Goal: Transaction & Acquisition: Purchase product/service

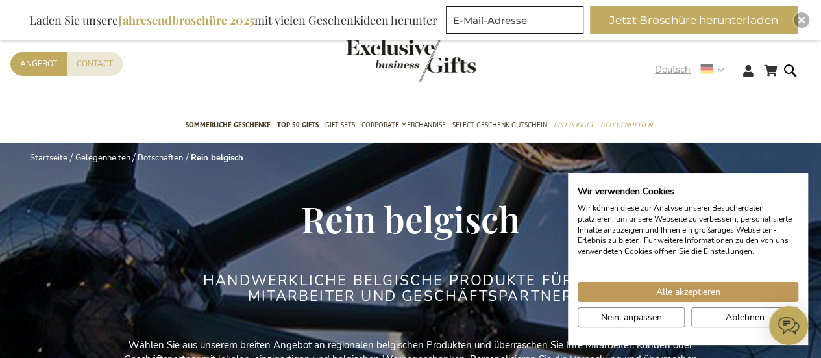
click at [722, 70] on strong "Deutsch" at bounding box center [689, 69] width 68 height 15
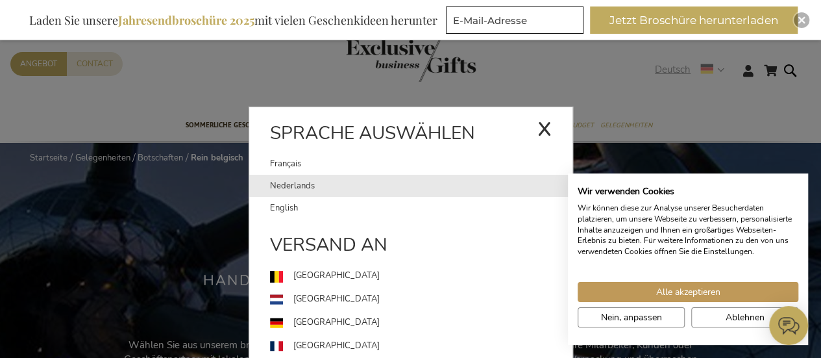
click at [292, 180] on link "Nederlands" at bounding box center [421, 186] width 303 height 22
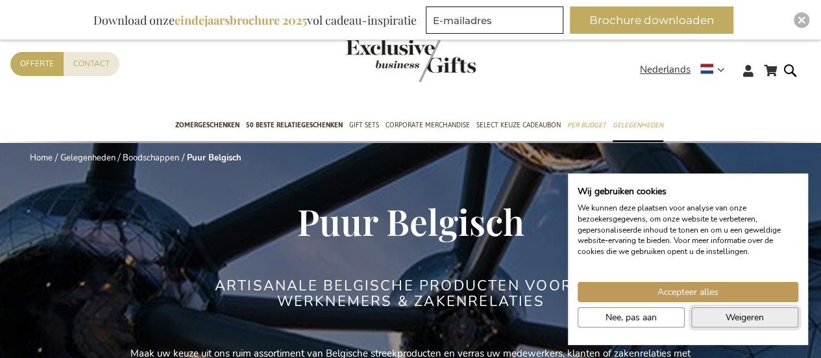
click at [747, 318] on span "Weigeren" at bounding box center [745, 317] width 38 height 14
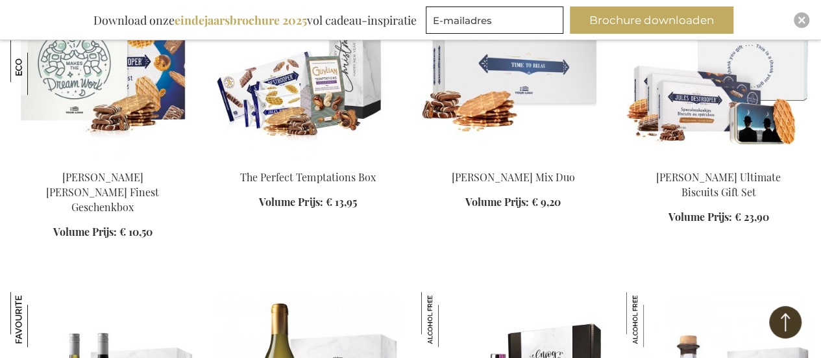
scroll to position [519, 0]
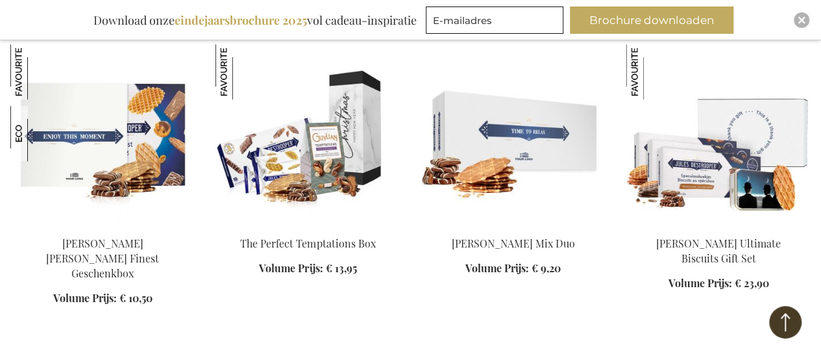
click at [101, 131] on img at bounding box center [102, 135] width 184 height 182
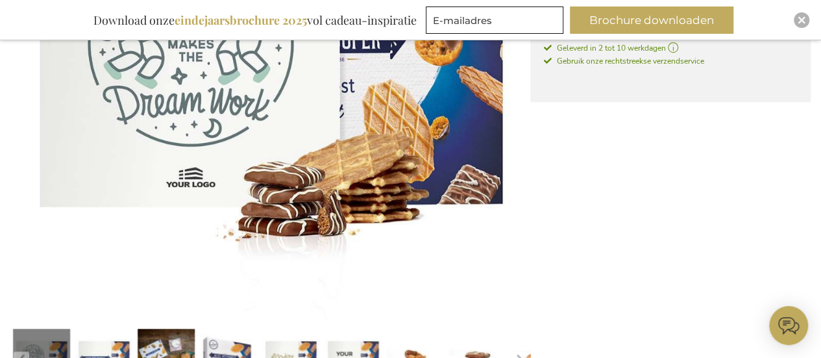
scroll to position [519, 0]
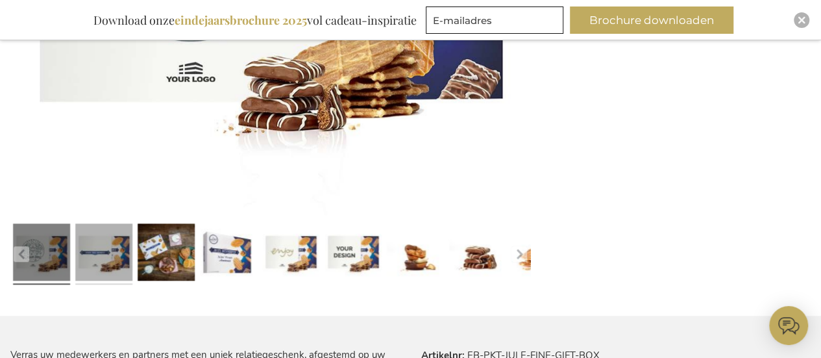
click at [124, 271] on link at bounding box center [103, 253] width 57 height 71
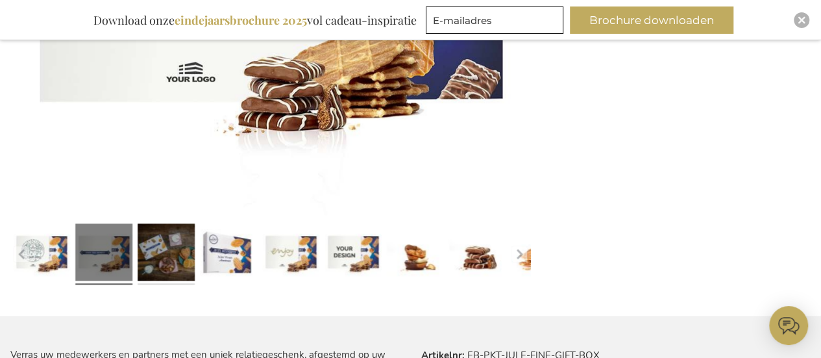
click at [177, 253] on link at bounding box center [166, 253] width 57 height 71
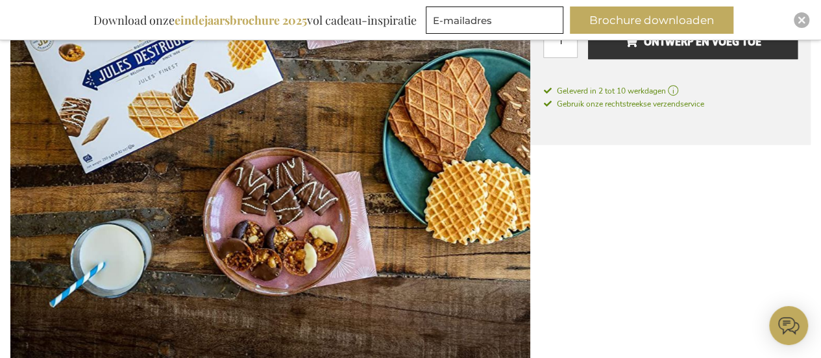
scroll to position [455, 0]
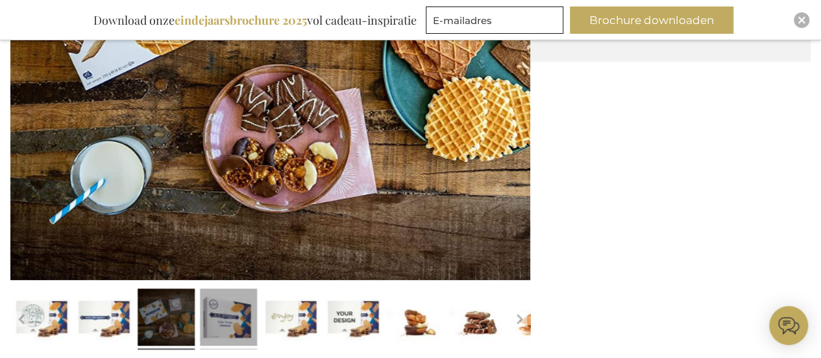
click at [236, 312] on link at bounding box center [228, 318] width 57 height 71
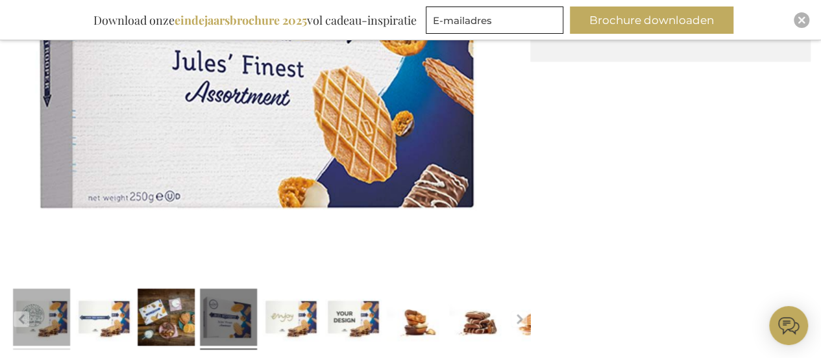
click at [47, 320] on link at bounding box center [41, 318] width 57 height 71
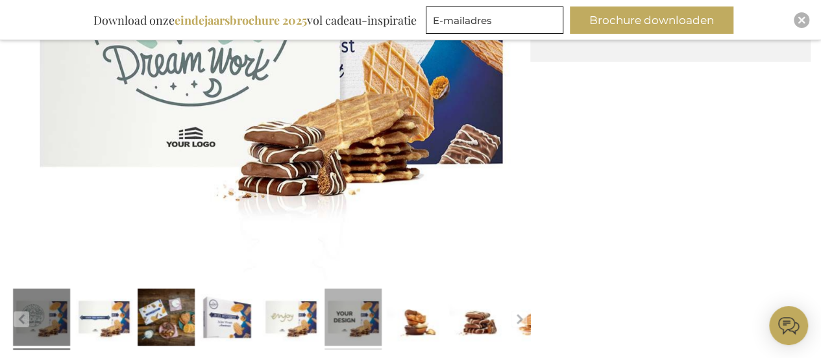
click at [349, 315] on link at bounding box center [353, 318] width 57 height 71
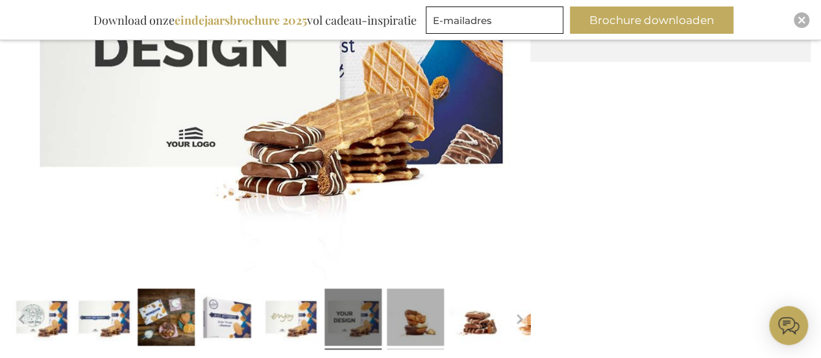
click at [412, 311] on link at bounding box center [415, 318] width 57 height 71
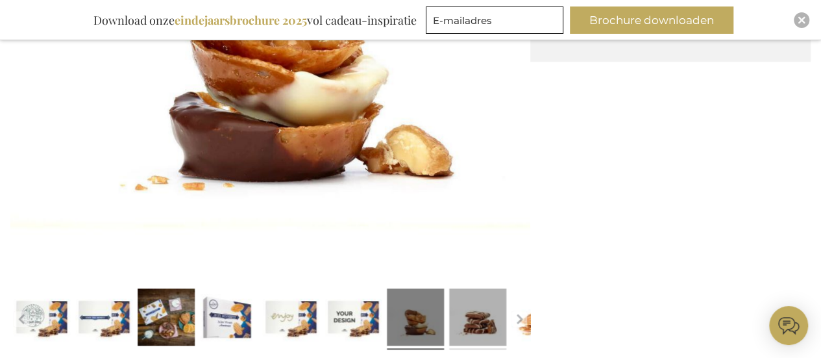
click at [462, 316] on link at bounding box center [477, 318] width 57 height 71
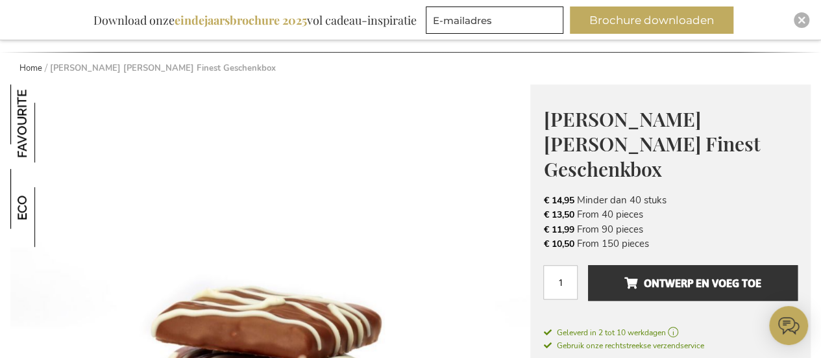
scroll to position [0, 0]
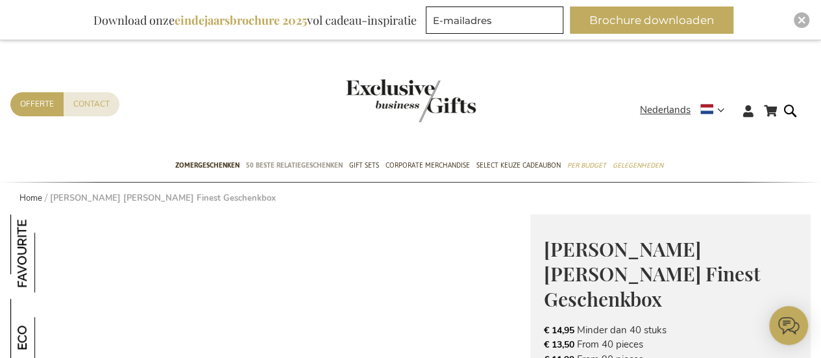
click at [314, 164] on span "50 beste relatiegeschenken" at bounding box center [294, 165] width 97 height 14
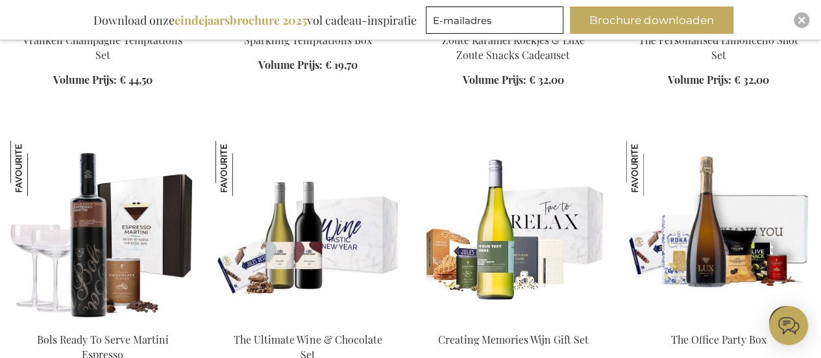
scroll to position [1039, 0]
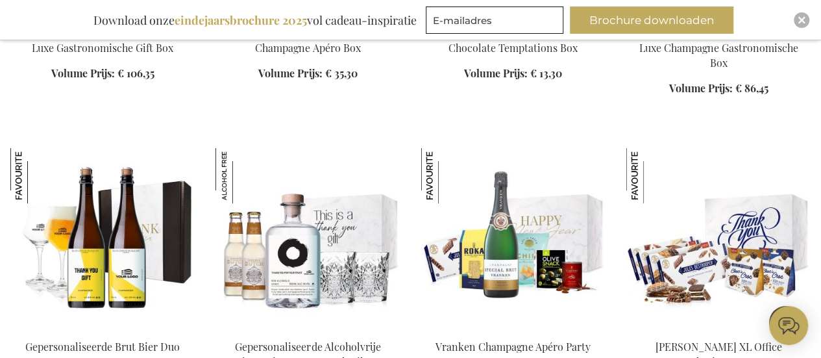
scroll to position [2273, 0]
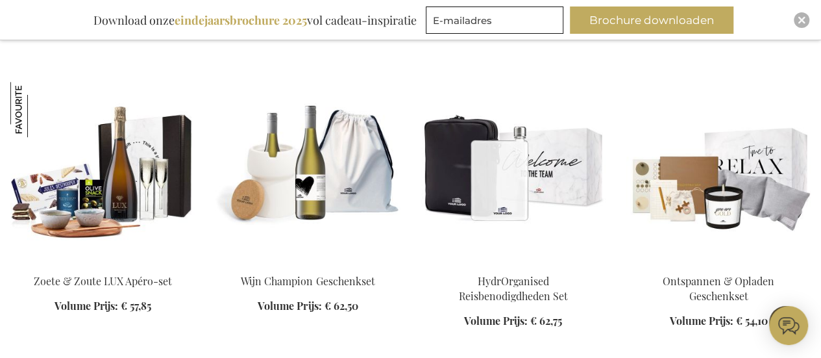
scroll to position [2922, 0]
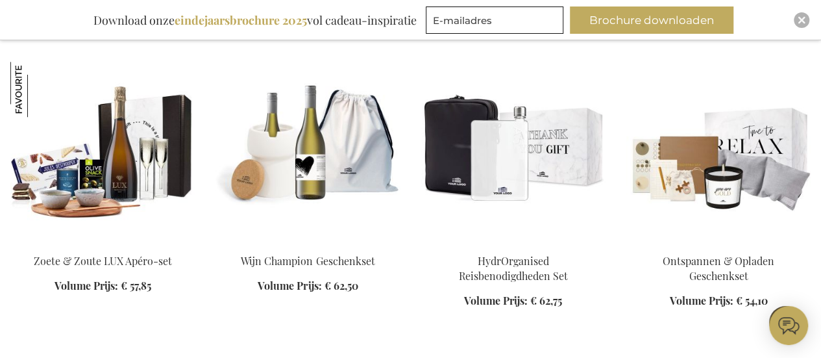
click at [525, 127] on img at bounding box center [513, 153] width 184 height 182
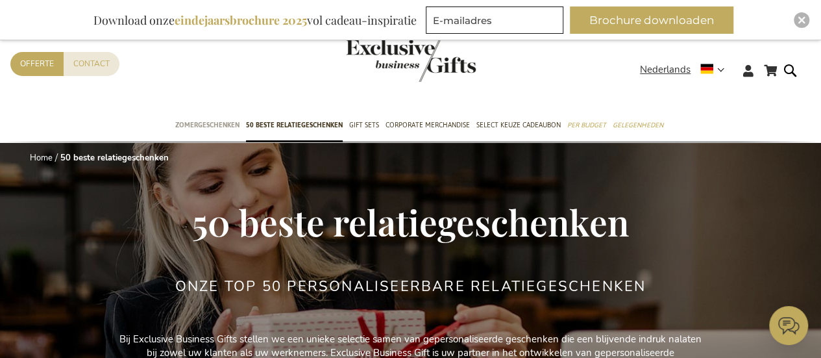
click at [219, 121] on span "Zomergeschenken" at bounding box center [207, 125] width 64 height 14
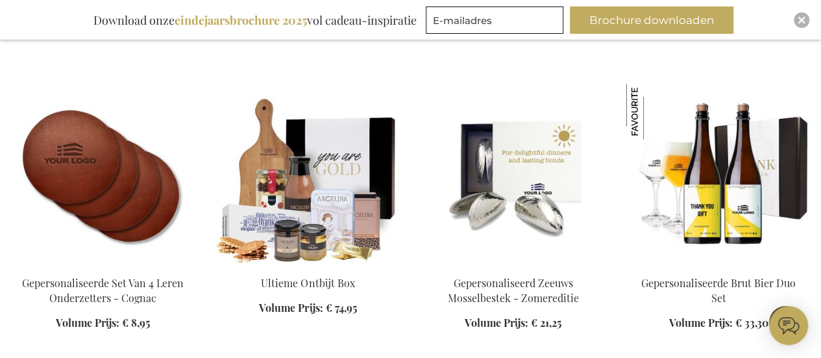
scroll to position [779, 0]
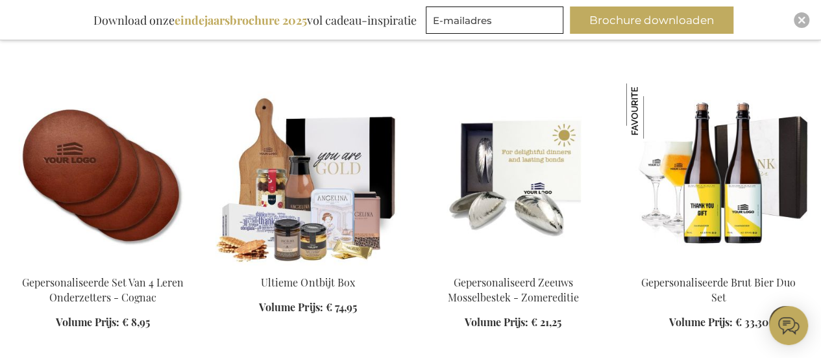
click at [522, 179] on img at bounding box center [513, 174] width 184 height 182
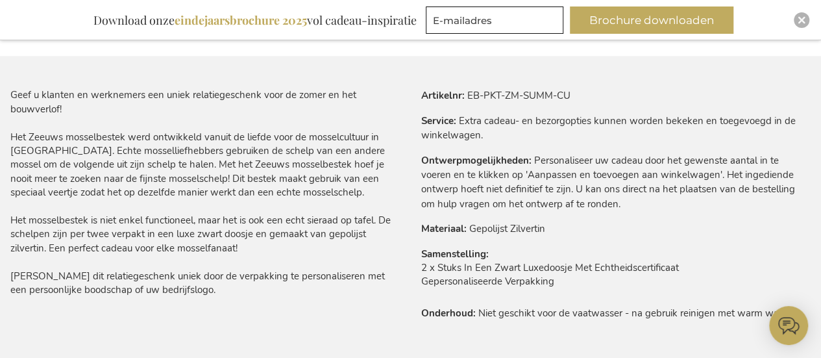
scroll to position [584, 0]
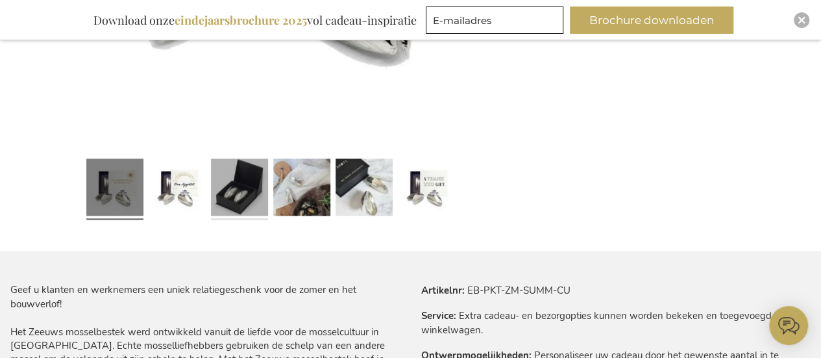
click at [245, 188] on link at bounding box center [239, 188] width 57 height 71
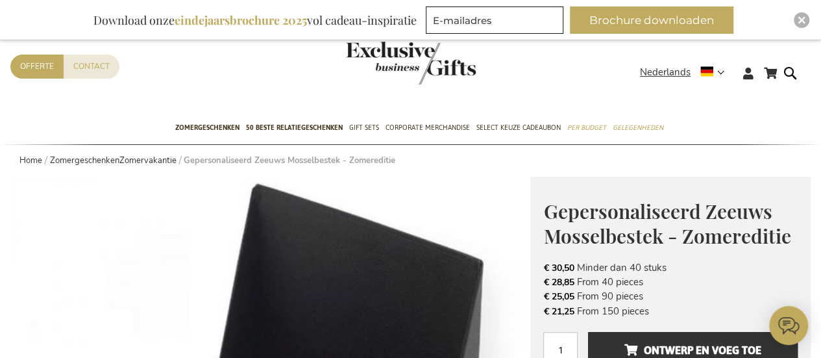
scroll to position [0, 0]
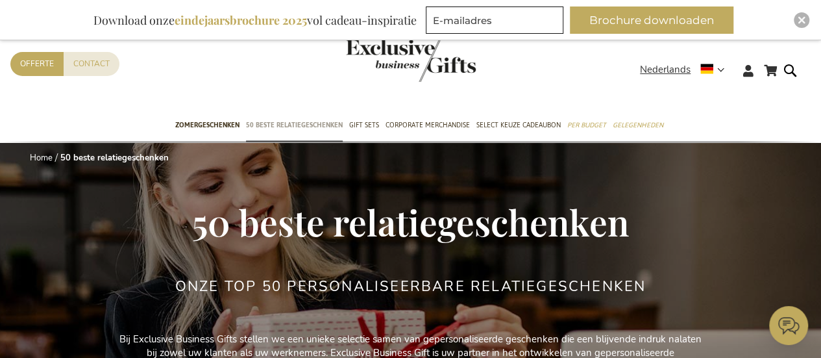
click at [310, 120] on span "50 beste relatiegeschenken" at bounding box center [294, 125] width 97 height 14
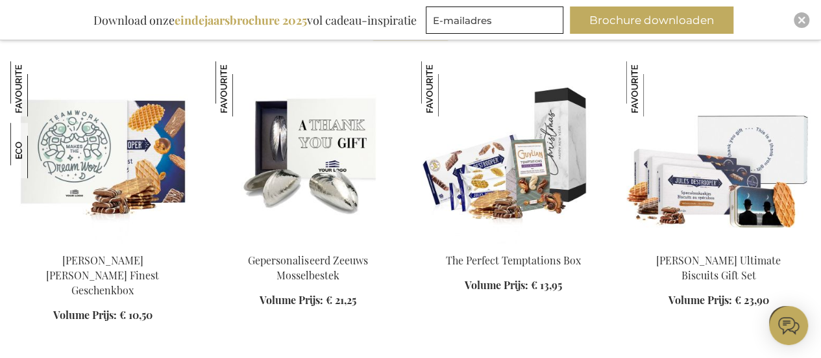
scroll to position [519, 0]
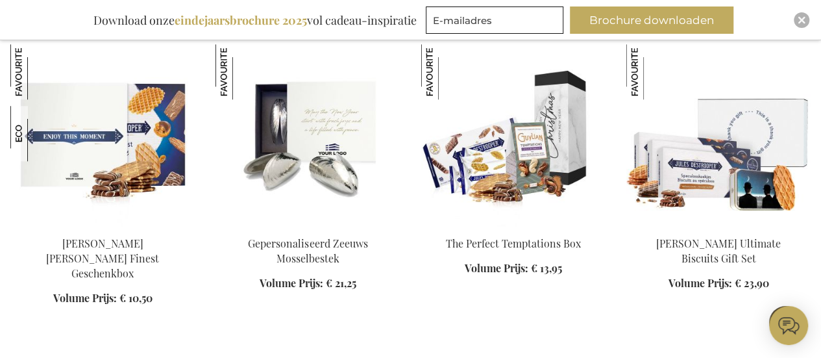
click at [131, 156] on img at bounding box center [102, 135] width 184 height 182
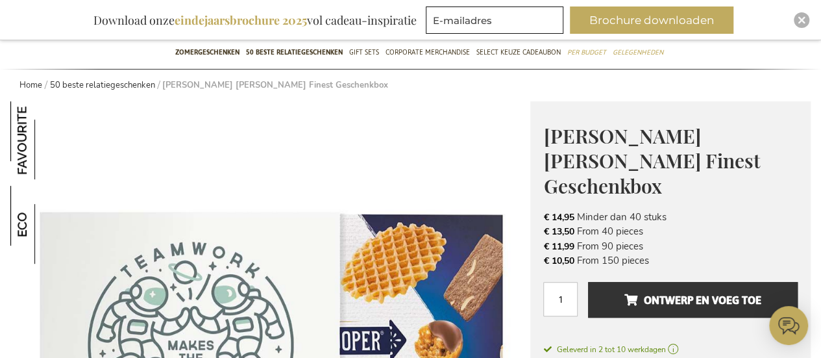
scroll to position [130, 0]
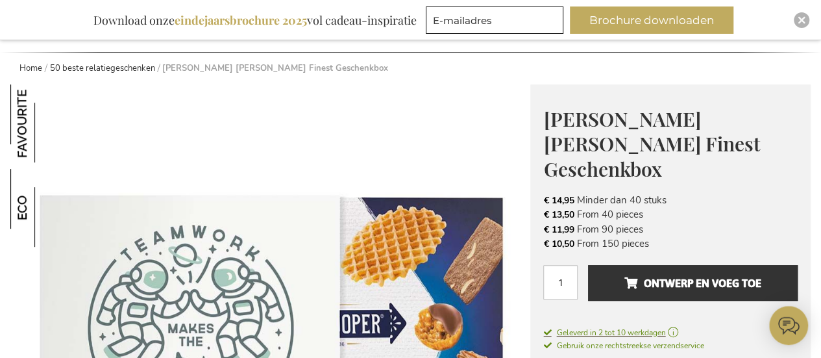
click at [680, 327] on span "Geleverd in 2 tot 10 werkdagen" at bounding box center [671, 333] width 255 height 12
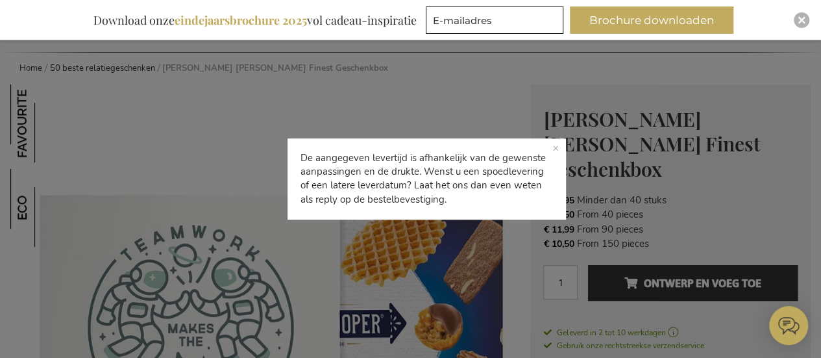
click at [182, 140] on div "De aangegeven levertijd is afhankelijk van de gewenste aanpassingen en de drukt…" at bounding box center [410, 179] width 821 height 358
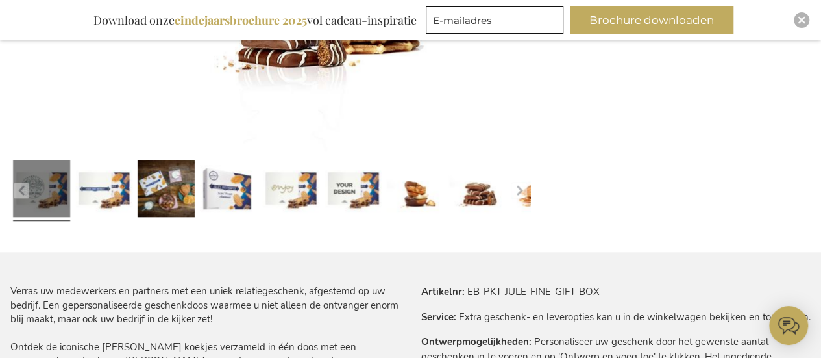
scroll to position [584, 0]
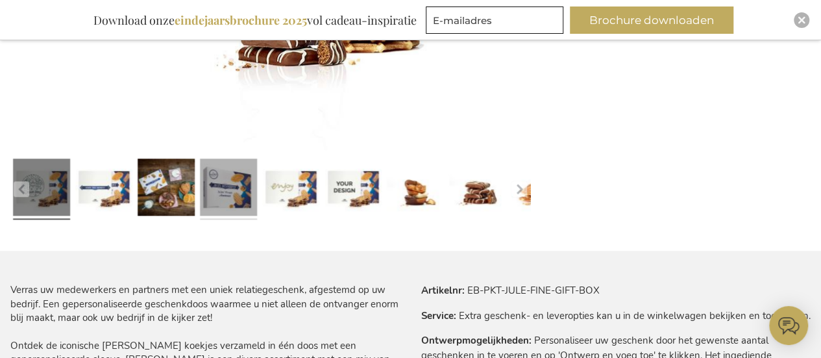
click at [215, 197] on link at bounding box center [228, 188] width 57 height 71
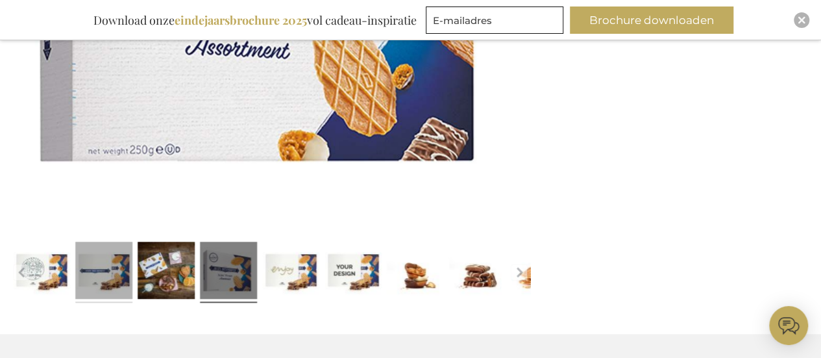
scroll to position [519, 0]
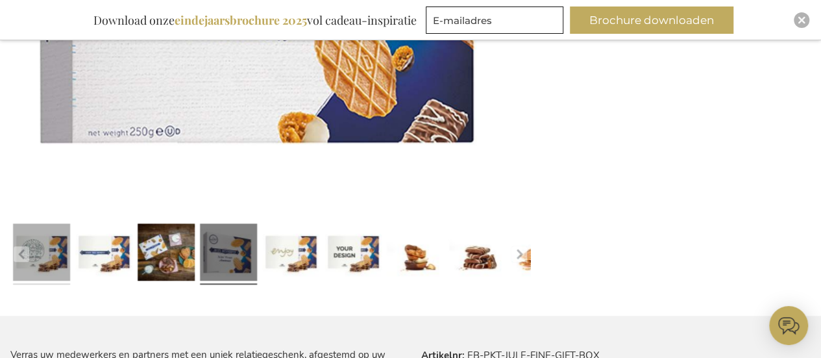
click at [52, 266] on link at bounding box center [41, 253] width 57 height 71
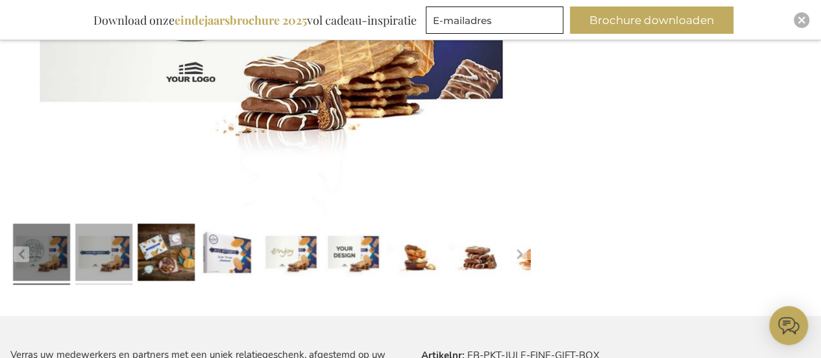
click at [119, 264] on link at bounding box center [103, 253] width 57 height 71
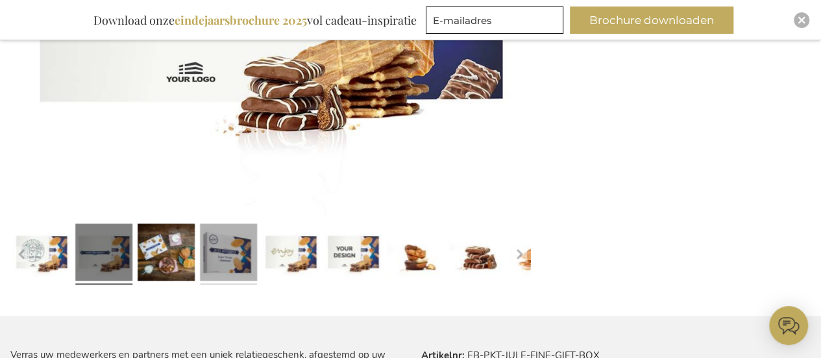
click at [244, 249] on link at bounding box center [228, 253] width 57 height 71
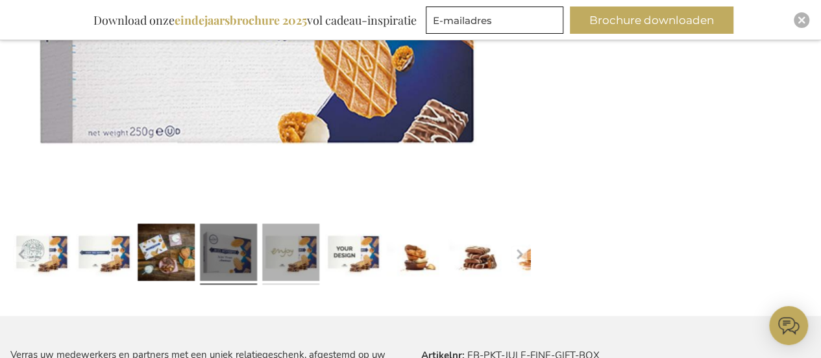
click at [298, 240] on link at bounding box center [290, 253] width 57 height 71
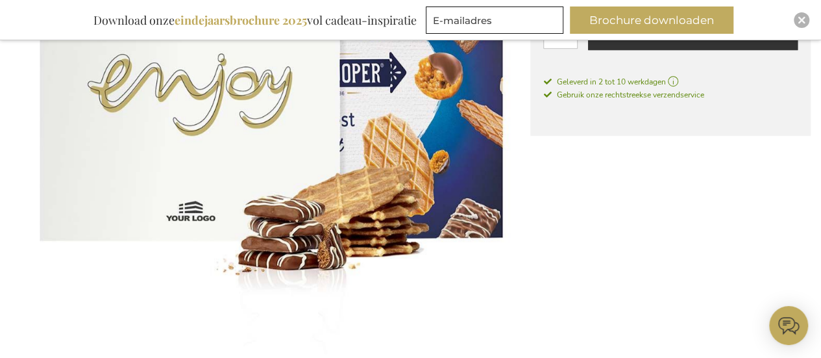
scroll to position [455, 0]
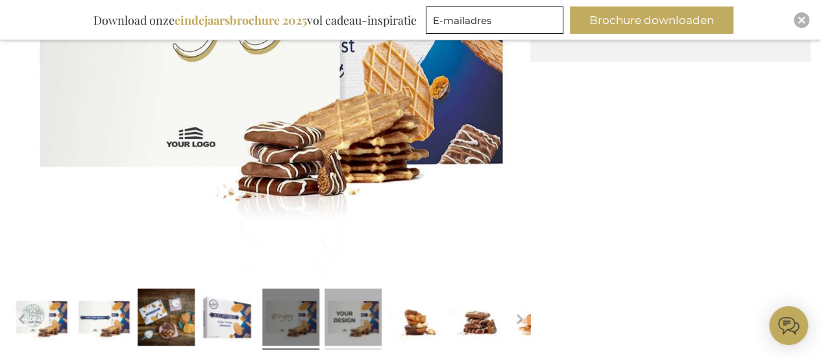
click at [364, 318] on link at bounding box center [353, 318] width 57 height 71
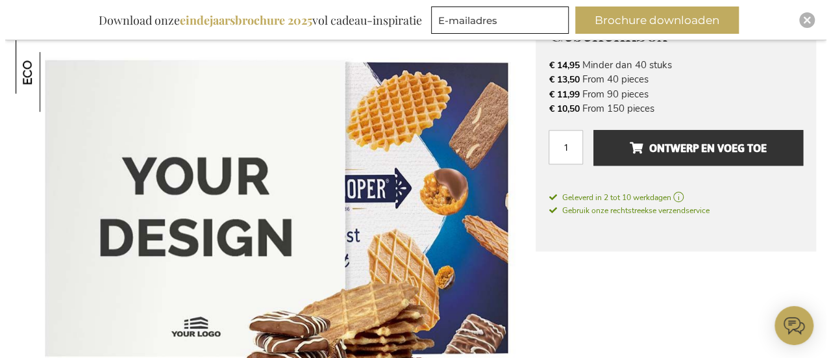
scroll to position [195, 0]
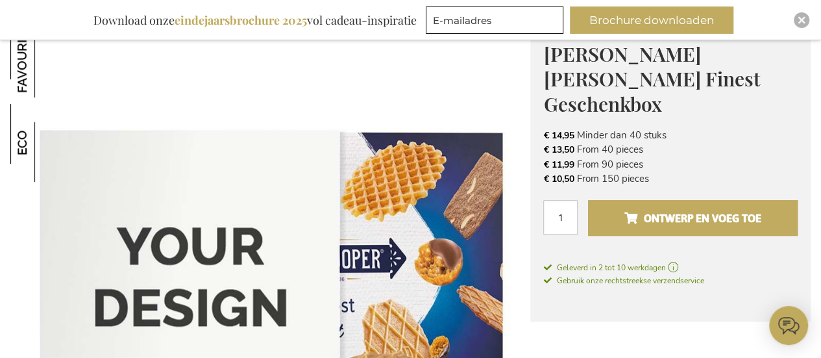
click at [716, 208] on span "Ontwerp en voeg toe" at bounding box center [693, 218] width 137 height 21
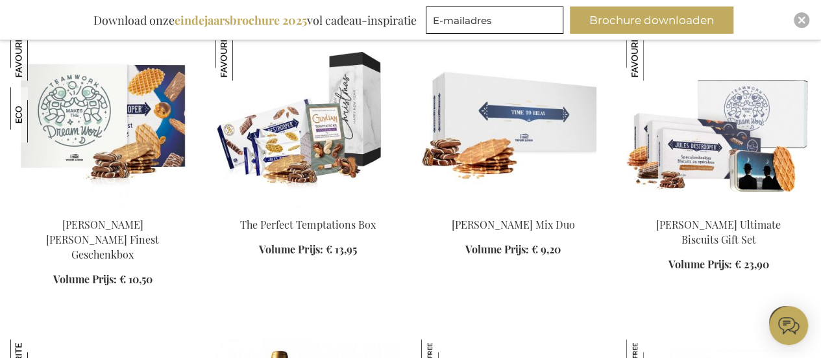
scroll to position [519, 0]
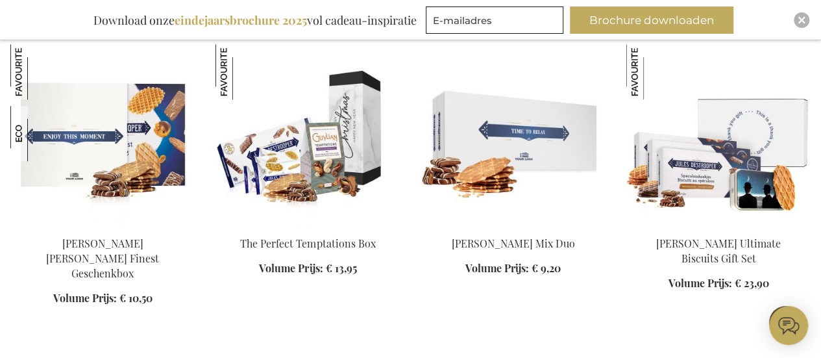
click at [91, 145] on img at bounding box center [102, 135] width 184 height 182
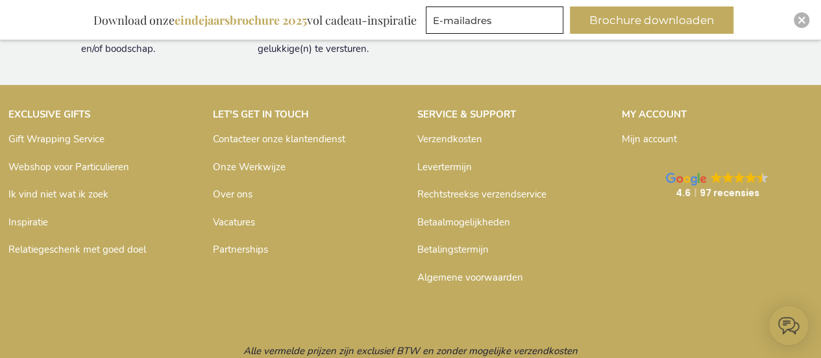
scroll to position [1851, 0]
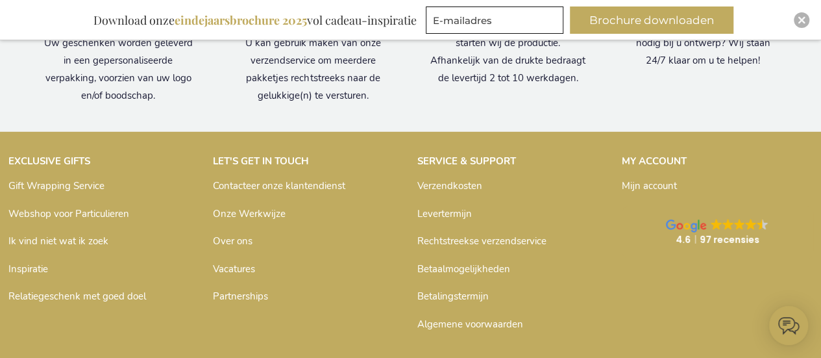
click at [295, 187] on link "Contacteer onze klantendienst" at bounding box center [279, 185] width 132 height 13
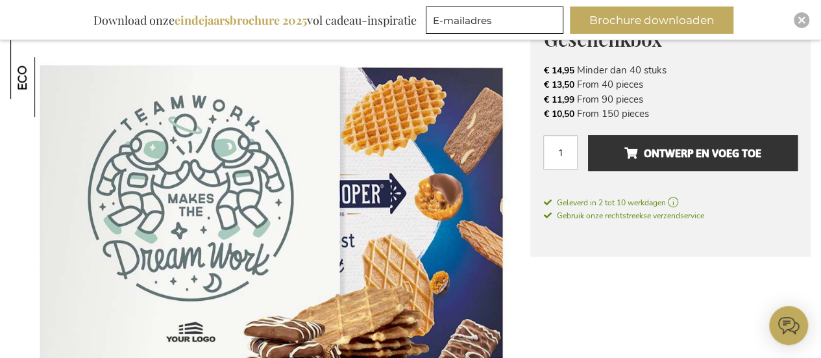
click at [789, 321] on icon at bounding box center [789, 326] width 20 height 16
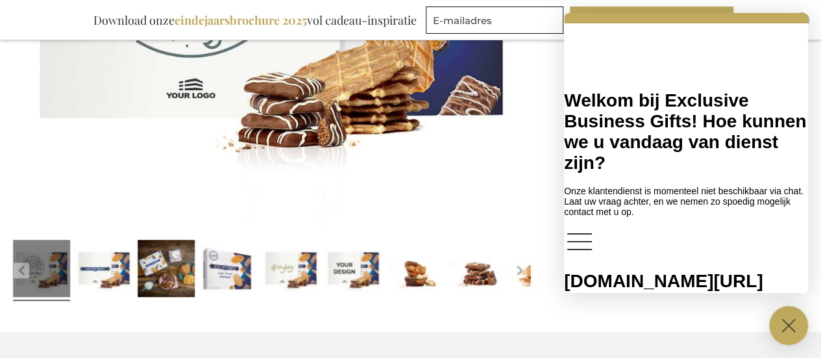
scroll to position [519, 0]
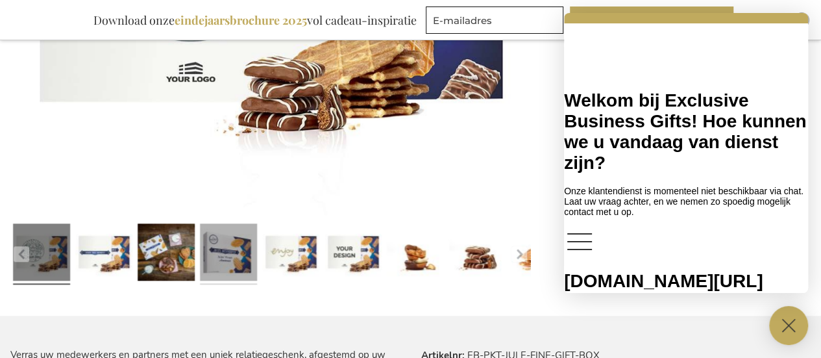
click at [225, 269] on link at bounding box center [228, 253] width 57 height 71
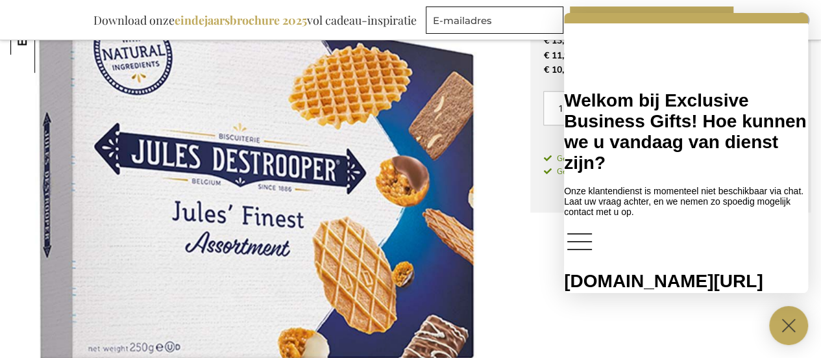
scroll to position [312, 0]
